Goal: Transaction & Acquisition: Book appointment/travel/reservation

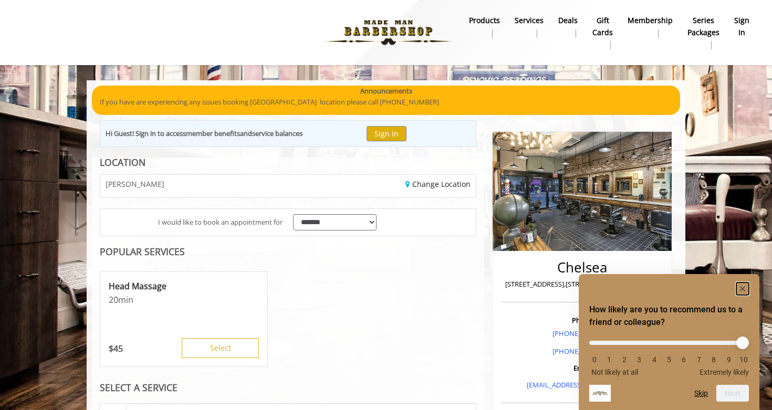
click at [743, 289] on rect "Hide survey" at bounding box center [742, 288] width 13 height 13
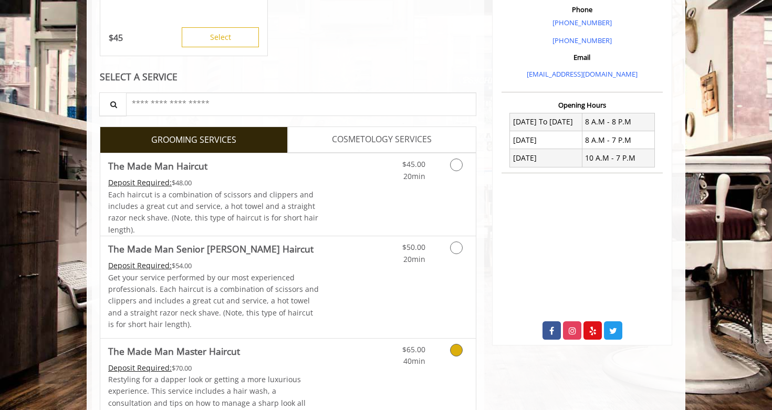
scroll to position [313, 0]
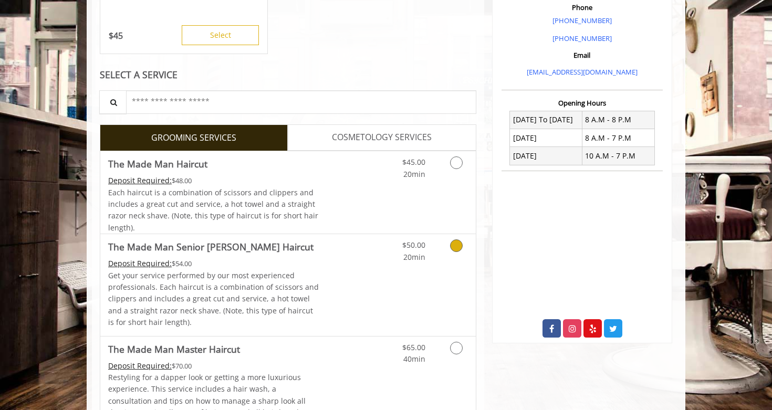
click at [458, 246] on icon "Grooming services" at bounding box center [456, 245] width 13 height 13
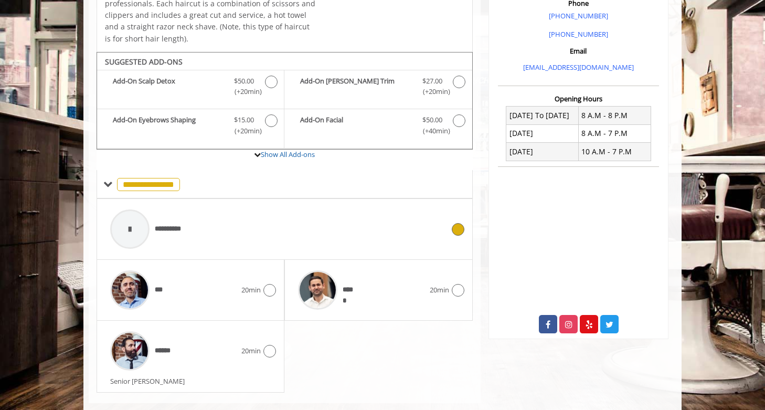
scroll to position [336, 0]
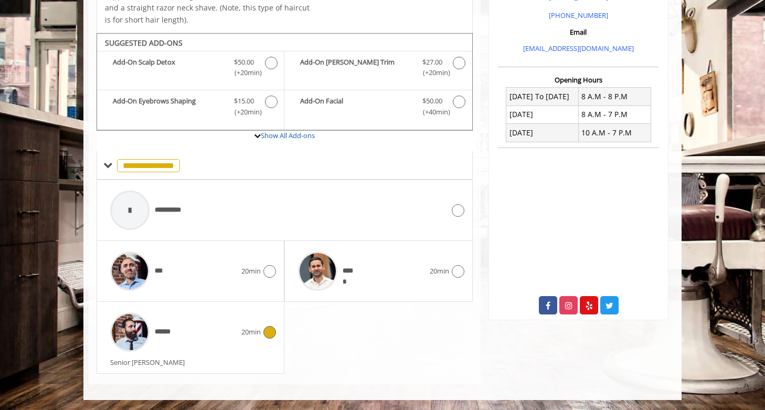
click at [271, 327] on icon at bounding box center [269, 332] width 13 height 13
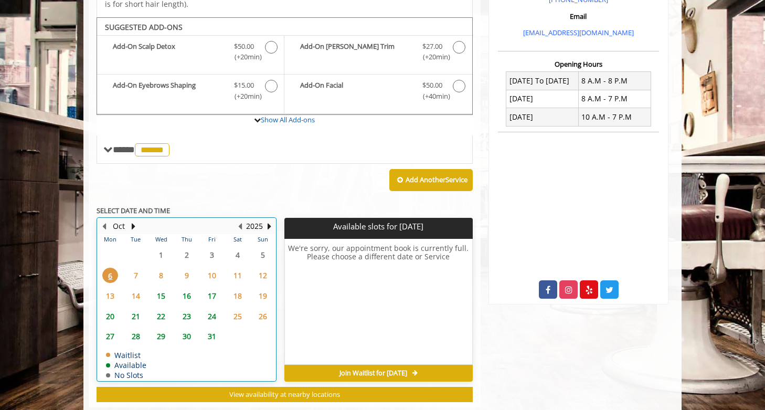
click at [185, 310] on td "23" at bounding box center [186, 316] width 25 height 20
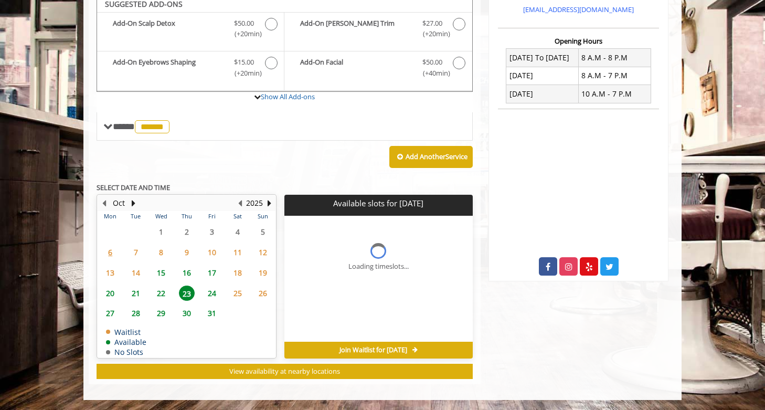
scroll to position [390, 0]
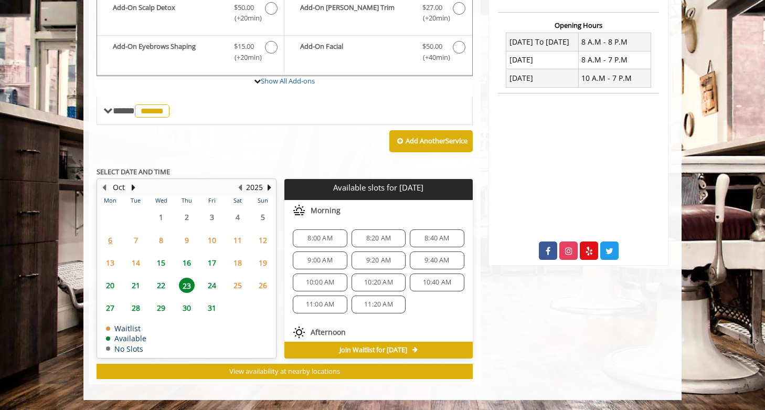
click at [184, 259] on span "16" at bounding box center [187, 262] width 16 height 15
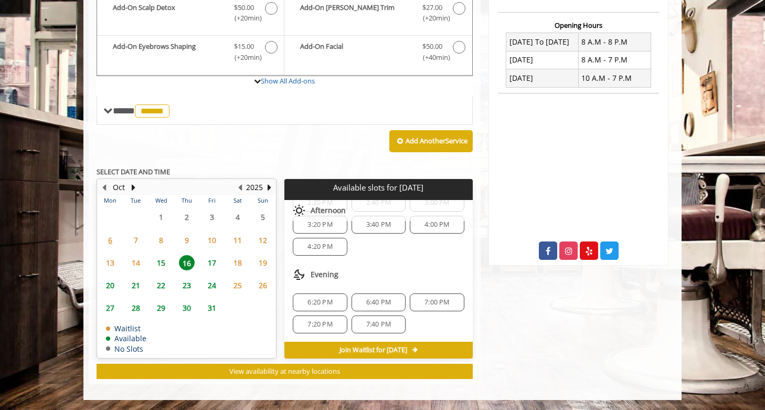
click at [333, 303] on span "6:20 PM" at bounding box center [320, 302] width 45 height 8
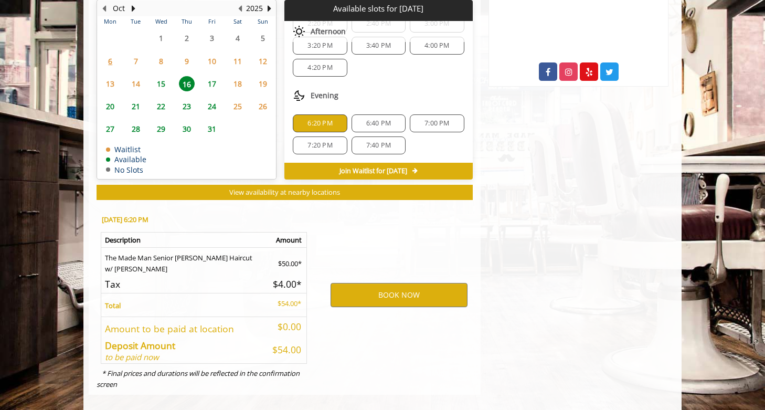
scroll to position [580, 0]
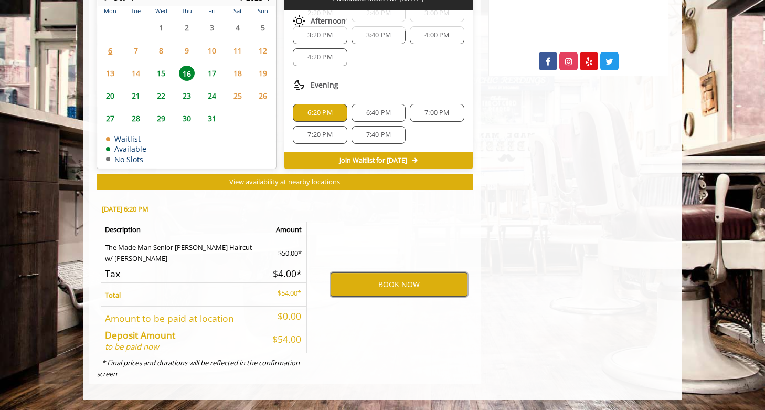
click at [348, 288] on button "BOOK NOW" at bounding box center [399, 284] width 137 height 24
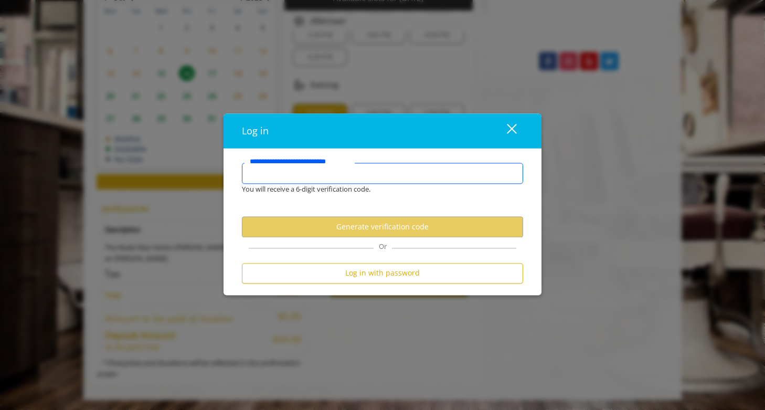
click at [329, 179] on input "**********" at bounding box center [382, 173] width 281 height 21
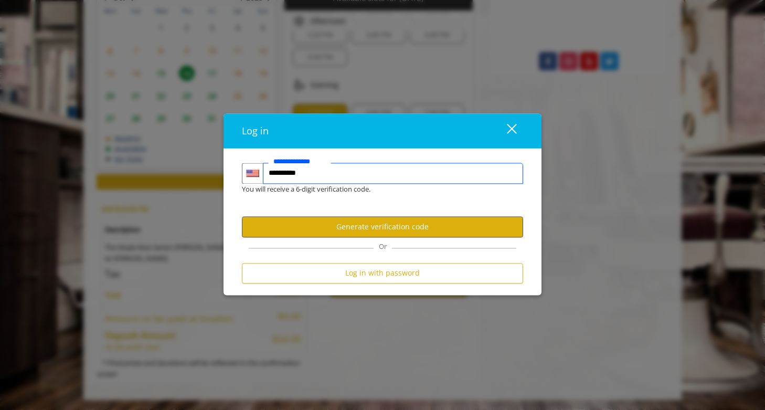
type input "**********"
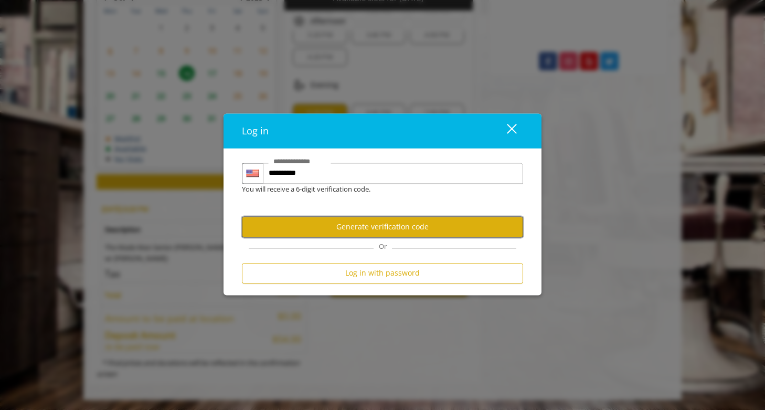
click at [373, 224] on button "Generate verification code" at bounding box center [382, 227] width 281 height 20
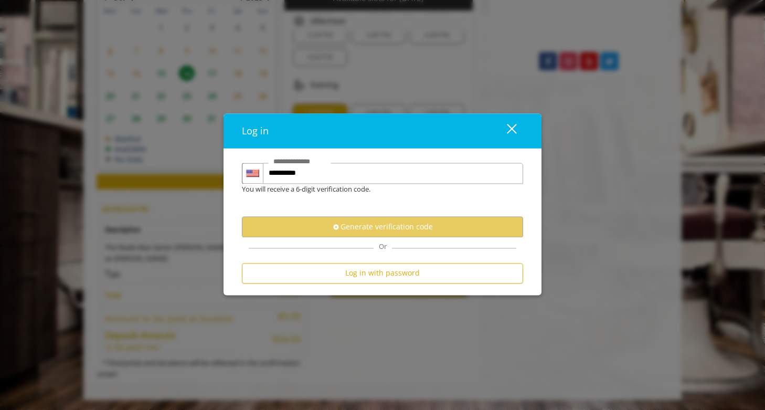
scroll to position [0, 0]
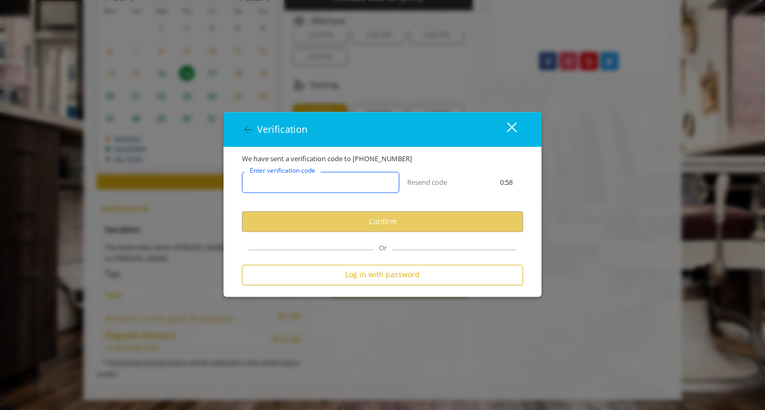
click at [360, 182] on input "Enter verification code" at bounding box center [320, 182] width 157 height 21
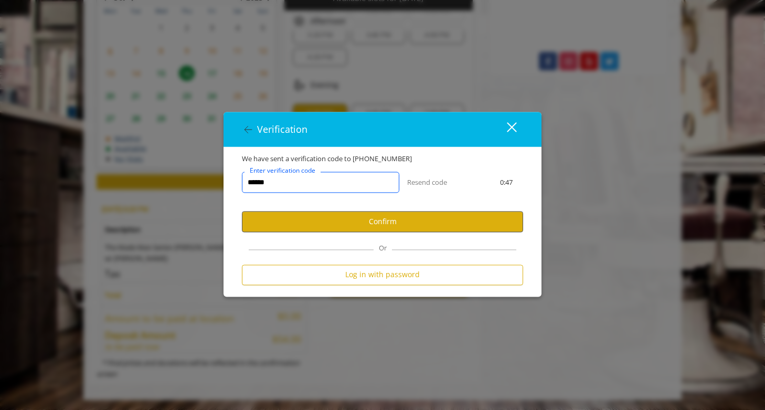
type input "******"
click at [398, 228] on button "Confirm" at bounding box center [382, 222] width 281 height 20
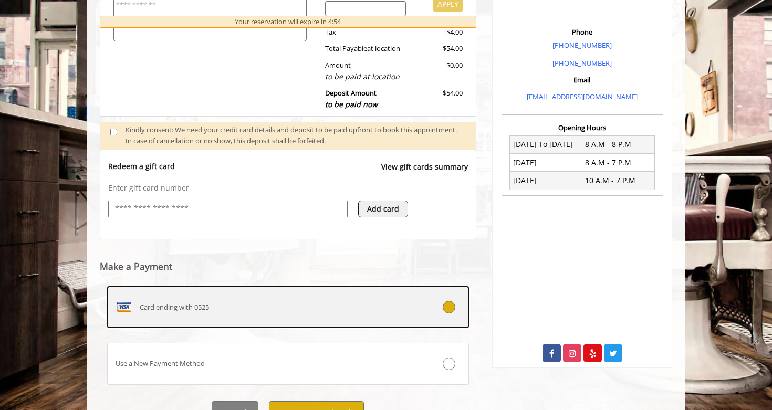
scroll to position [340, 0]
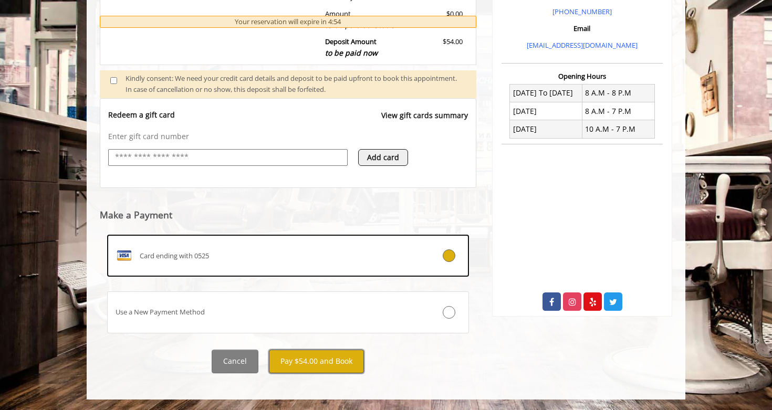
click at [327, 366] on button "Pay $54.00 and Book" at bounding box center [316, 362] width 95 height 24
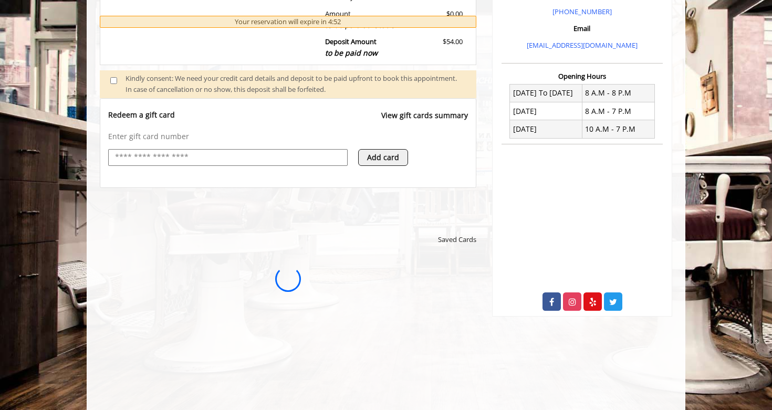
scroll to position [0, 0]
